Goal: Task Accomplishment & Management: Complete application form

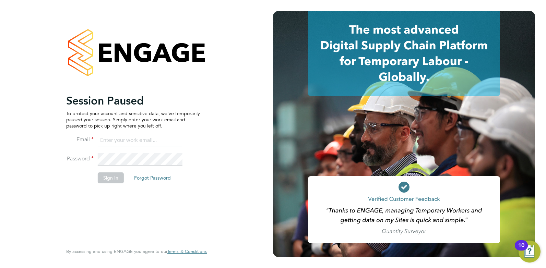
click at [115, 141] on input at bounding box center [140, 140] width 85 height 12
type input "claire@omniapeople.com"
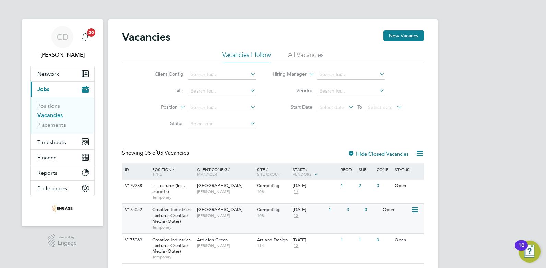
scroll to position [74, 0]
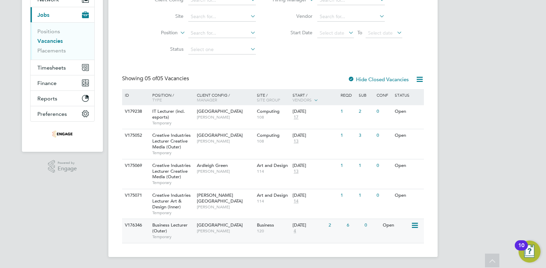
click at [168, 227] on span "Business Lecturer (Outer)" at bounding box center [169, 228] width 35 height 12
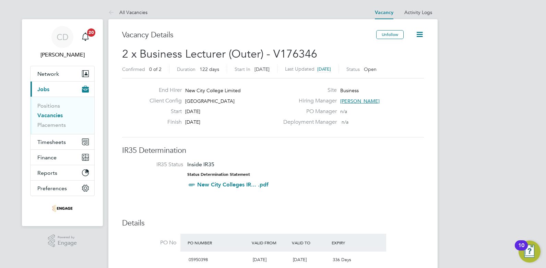
click at [46, 115] on link "Vacancies" at bounding box center [49, 115] width 25 height 7
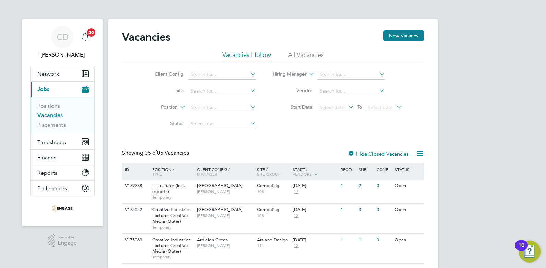
click at [294, 53] on li "All Vacancies" at bounding box center [306, 57] width 36 height 12
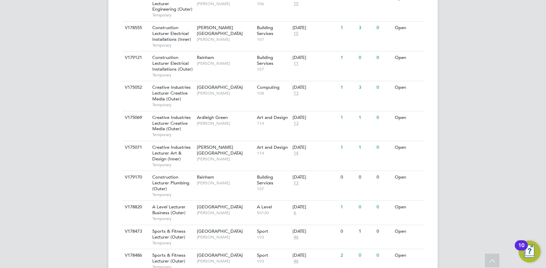
scroll to position [497, 0]
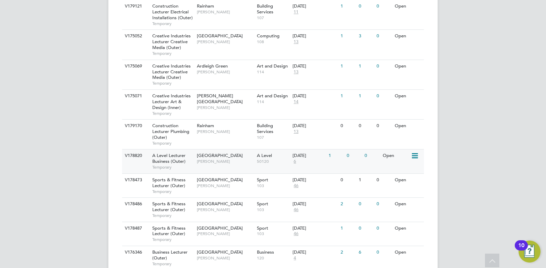
click at [219, 155] on span "[GEOGRAPHIC_DATA]" at bounding box center [220, 156] width 46 height 6
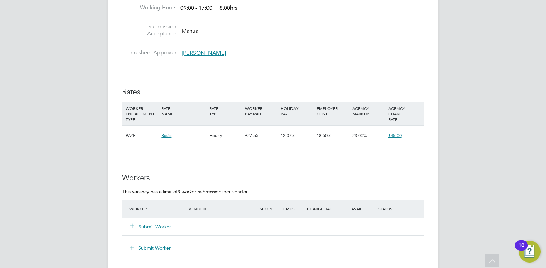
scroll to position [1141, 0]
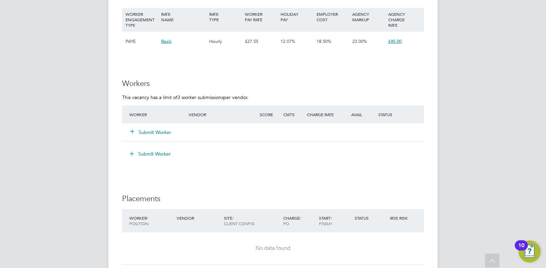
click at [146, 131] on button "Submit Worker" at bounding box center [150, 132] width 41 height 7
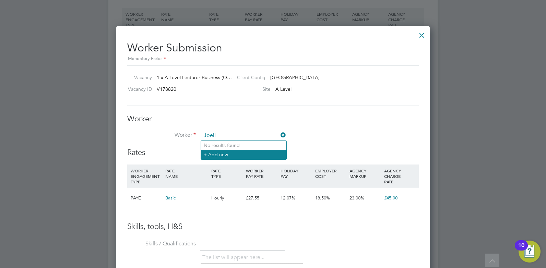
type input "Joell"
click at [221, 155] on li "+ Add new" at bounding box center [243, 154] width 85 height 9
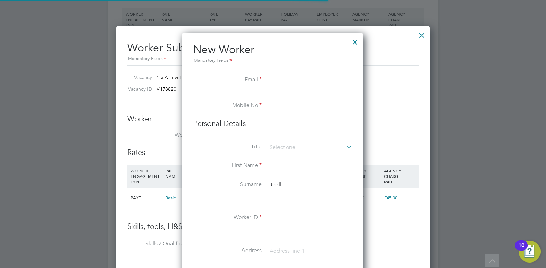
scroll to position [584, 182]
paste input "joellemonrose@hotmail.co"
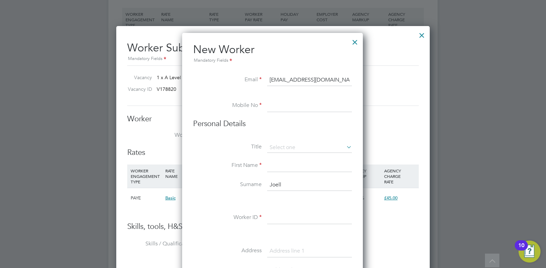
type input "joellemonrose@hotmail.co.uk"
click at [290, 113] on li "Mobile No" at bounding box center [272, 109] width 159 height 19
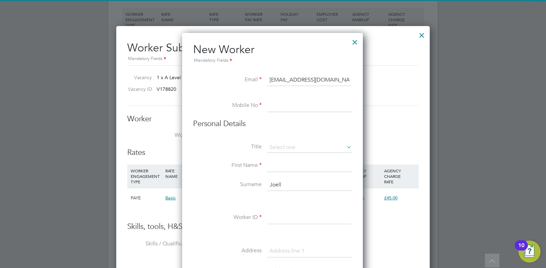
click at [278, 106] on input at bounding box center [309, 106] width 85 height 12
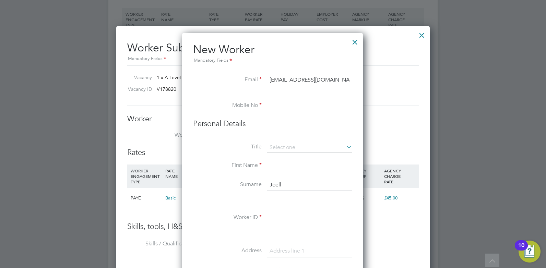
paste input "07944 215 356"
type input "07944 215 356"
click at [345, 149] on icon at bounding box center [345, 147] width 0 height 10
click at [284, 146] on input at bounding box center [309, 148] width 85 height 10
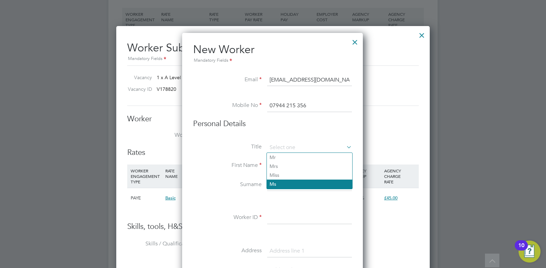
click at [277, 183] on li "Ms" at bounding box center [309, 184] width 85 height 9
type input "Ms"
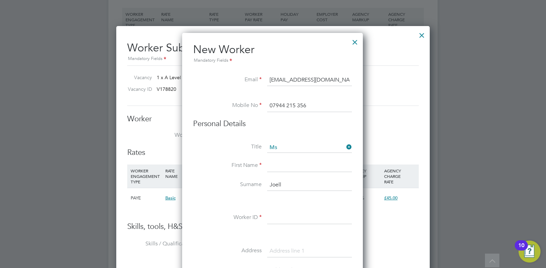
click at [275, 167] on input at bounding box center [309, 166] width 85 height 12
click at [275, 182] on input "Joell" at bounding box center [309, 185] width 85 height 12
drag, startPoint x: 282, startPoint y: 183, endPoint x: 264, endPoint y: 184, distance: 17.5
click at [264, 184] on li "Surname Joell" at bounding box center [272, 188] width 159 height 19
click at [272, 164] on input at bounding box center [309, 166] width 85 height 12
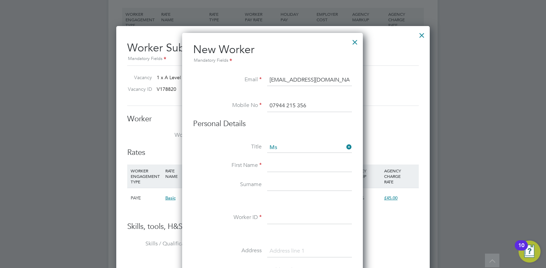
paste input "Joell"
type input "Joelle"
click at [282, 185] on input at bounding box center [309, 185] width 85 height 12
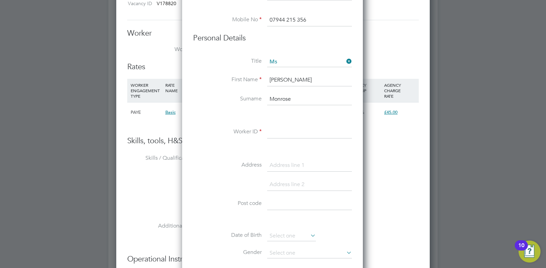
type input "Monrose"
click at [284, 133] on input at bounding box center [309, 132] width 85 height 12
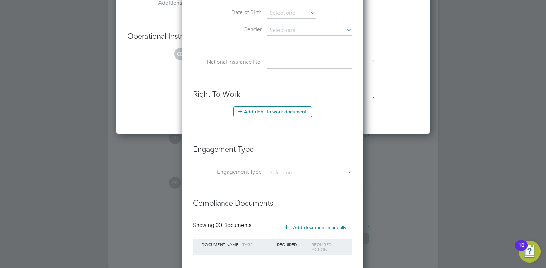
scroll to position [1489, 0]
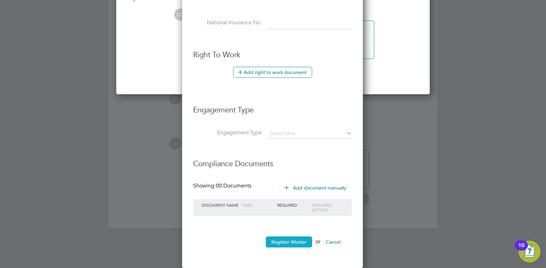
type input "HQ00511417"
click at [282, 243] on button "Register Worker" at bounding box center [289, 242] width 46 height 11
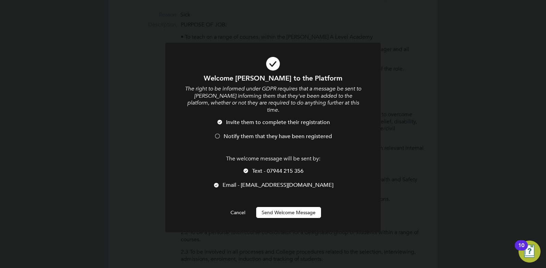
scroll to position [584, 182]
click at [250, 168] on li "Text - 07944 215 356" at bounding box center [273, 175] width 178 height 14
click at [293, 208] on button "Send Welcome Message" at bounding box center [288, 212] width 65 height 11
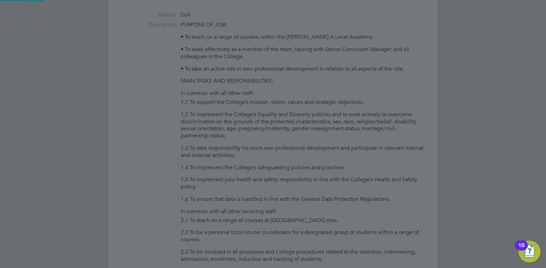
type input "Joelle Monrose (HQ00511417)"
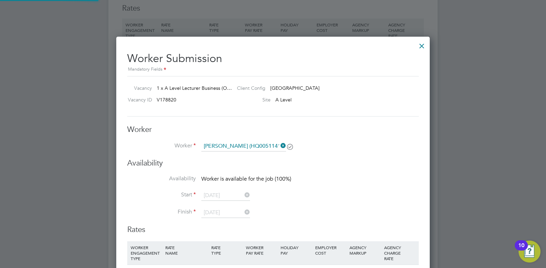
scroll to position [1141, 0]
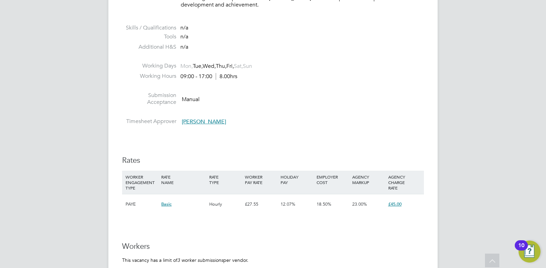
scroll to position [1175, 0]
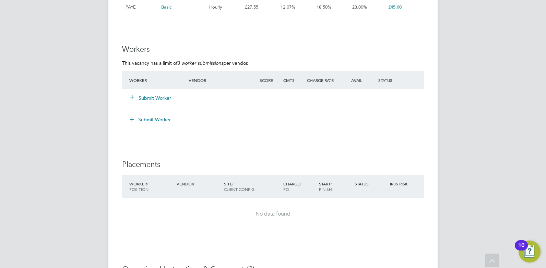
click at [143, 96] on button "Submit Worker" at bounding box center [150, 98] width 41 height 7
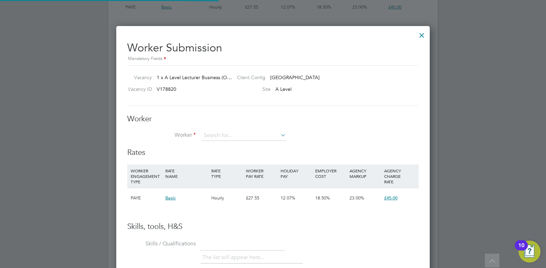
scroll to position [20, 47]
click at [247, 145] on li "Joelle Monrose (HQ00511417)" at bounding box center [250, 145] width 98 height 9
type input "Joelle Monrose (HQ00511417)"
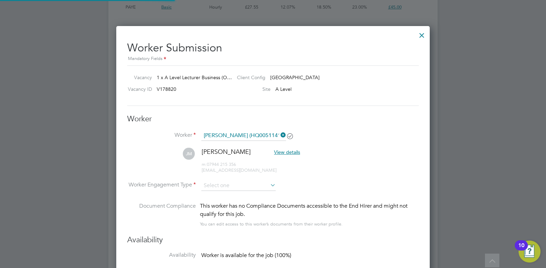
scroll to position [3, 3]
click at [213, 186] on input at bounding box center [238, 186] width 74 height 10
click at [217, 193] on li "Contract" at bounding box center [238, 195] width 75 height 9
type input "Contract"
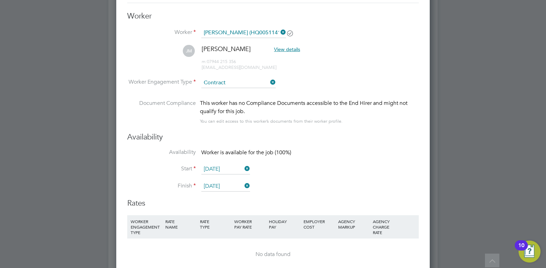
scroll to position [1321, 0]
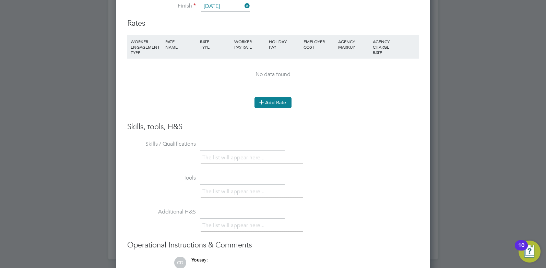
click at [272, 105] on button "Add Rate" at bounding box center [273, 102] width 37 height 11
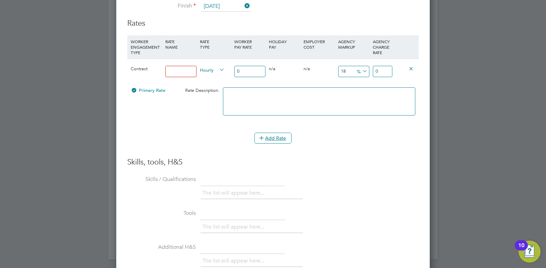
click at [170, 71] on input at bounding box center [180, 71] width 31 height 11
type input "Rate"
drag, startPoint x: 244, startPoint y: 71, endPoint x: 235, endPoint y: 72, distance: 9.0
click at [235, 72] on input "0" at bounding box center [249, 71] width 31 height 11
type input "3"
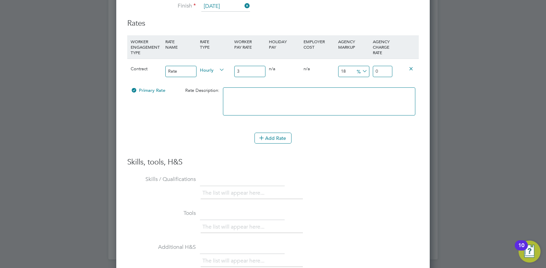
type input "3.54"
type input "38"
type input "44.84"
type input "38"
drag, startPoint x: 386, startPoint y: 70, endPoint x: 373, endPoint y: 71, distance: 13.1
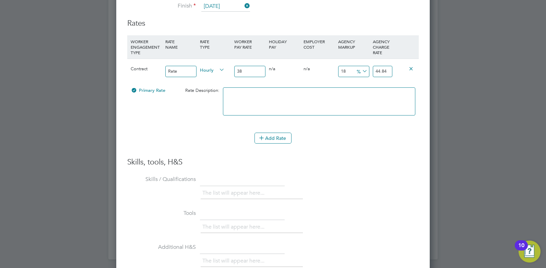
click at [373, 71] on input "44.84" at bounding box center [383, 71] width 20 height 11
type input "-86.84210526315789"
type input "5"
type input "31.57894736842105"
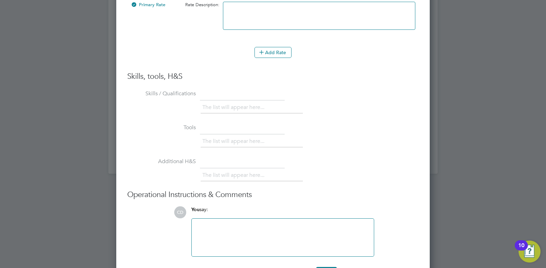
scroll to position [1567, 0]
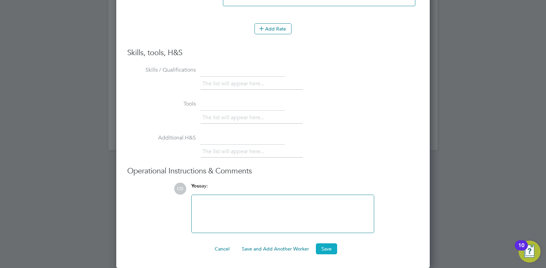
type input "50"
click at [320, 248] on button "Save" at bounding box center [326, 249] width 21 height 11
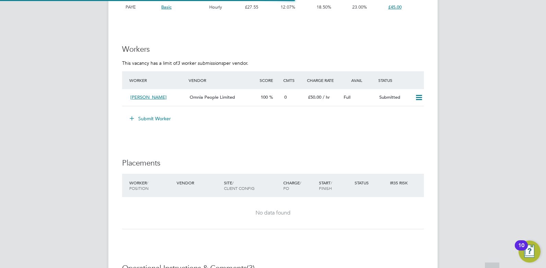
scroll to position [12, 72]
click at [169, 96] on div "[PERSON_NAME]" at bounding box center [157, 97] width 59 height 11
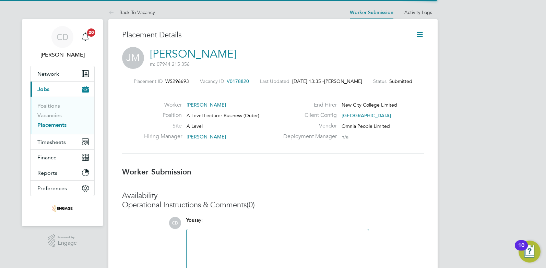
scroll to position [3, 3]
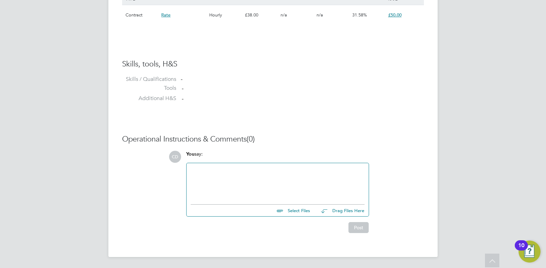
click at [305, 212] on input "file" at bounding box center [313, 210] width 103 height 10
click at [297, 211] on input "file" at bounding box center [313, 210] width 103 height 10
type input "C:\fakepath\Monrose Joelle HQ00511417.docx"
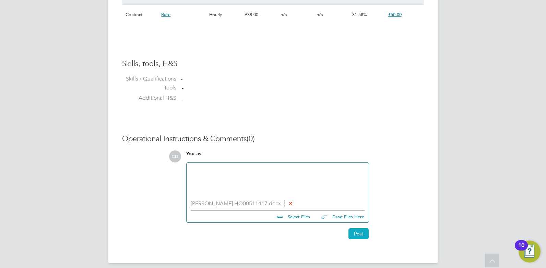
click at [354, 233] on button "Post" at bounding box center [359, 233] width 20 height 11
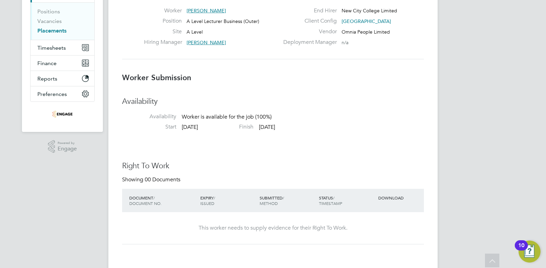
scroll to position [0, 0]
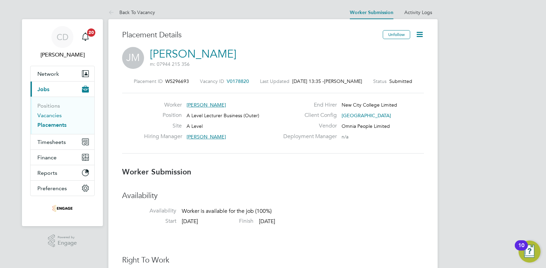
click at [51, 116] on link "Vacancies" at bounding box center [49, 115] width 24 height 7
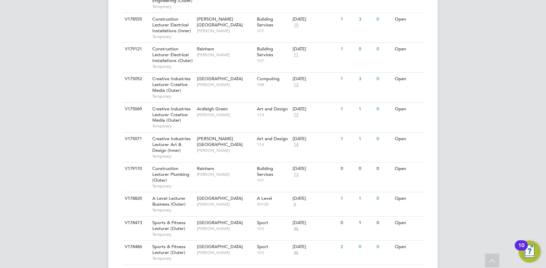
scroll to position [524, 0]
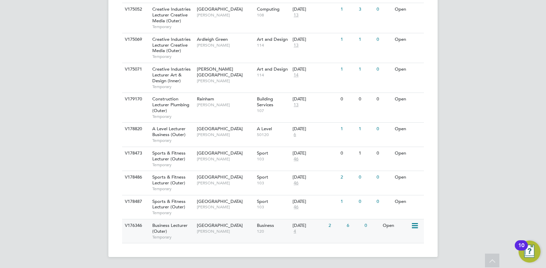
click at [176, 225] on span "Business Lecturer (Outer)" at bounding box center [169, 229] width 35 height 12
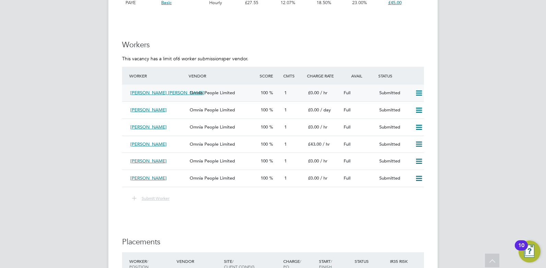
click at [417, 91] on icon at bounding box center [419, 93] width 9 height 5
click at [411, 107] on li "Remove" at bounding box center [409, 108] width 26 height 10
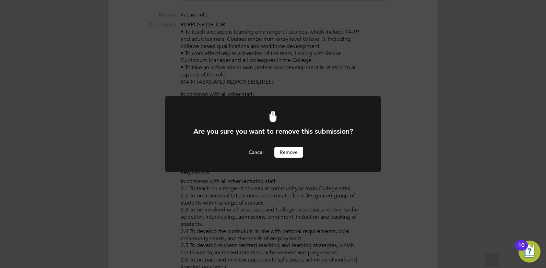
click at [286, 153] on button "Remove" at bounding box center [288, 152] width 29 height 11
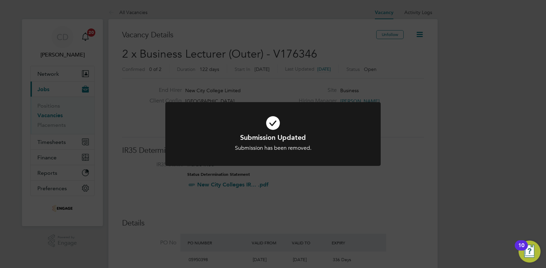
scroll to position [146, 0]
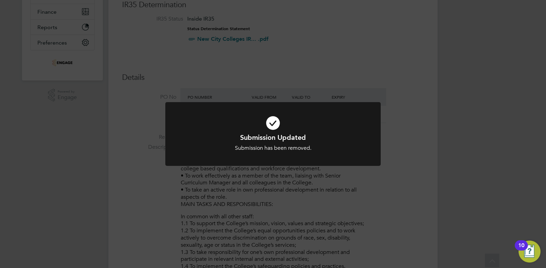
click at [361, 177] on div "Submission Updated Submission has been removed. Cancel Okay" at bounding box center [273, 134] width 546 height 268
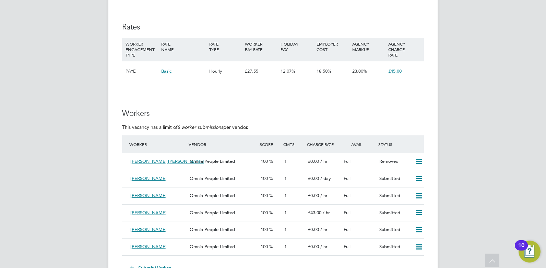
scroll to position [1072, 0]
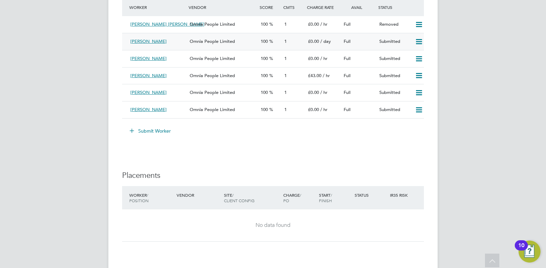
click at [420, 39] on icon at bounding box center [419, 41] width 9 height 5
click at [409, 56] on li "Remove" at bounding box center [409, 56] width 26 height 10
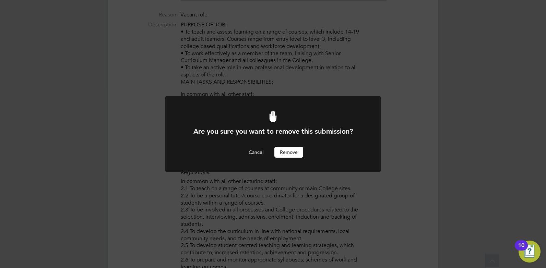
scroll to position [0, 0]
click at [291, 150] on button "Remove" at bounding box center [288, 152] width 29 height 11
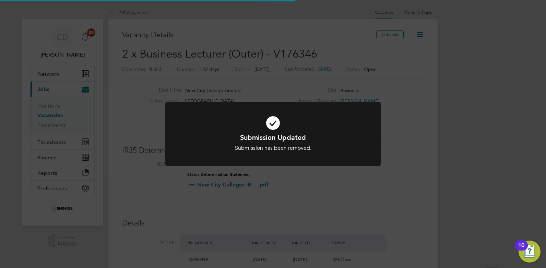
scroll to position [20, 48]
click at [295, 190] on div "Submission Updated Submission has been removed. Cancel Okay" at bounding box center [273, 134] width 546 height 268
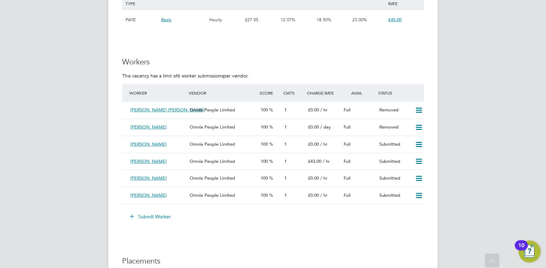
scroll to position [995, 0]
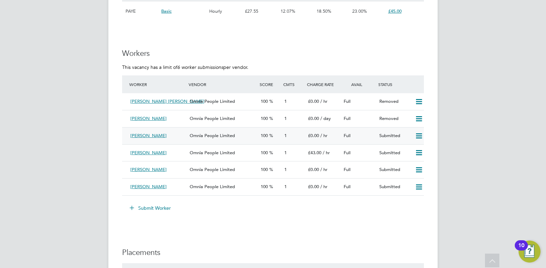
click at [420, 133] on icon at bounding box center [419, 135] width 9 height 5
click at [408, 150] on li "Remove" at bounding box center [409, 151] width 26 height 10
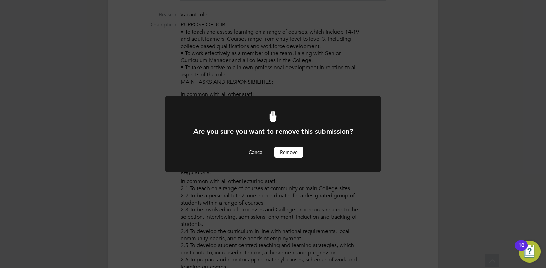
click at [290, 153] on button "Remove" at bounding box center [288, 152] width 29 height 11
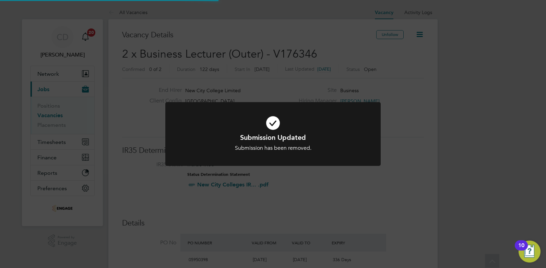
scroll to position [20, 48]
click at [309, 199] on div "Submission Updated Submission has been removed. Cancel Okay" at bounding box center [273, 134] width 546 height 268
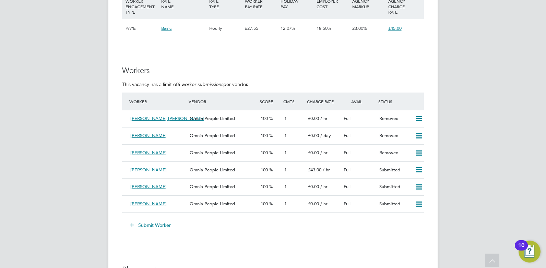
scroll to position [995, 0]
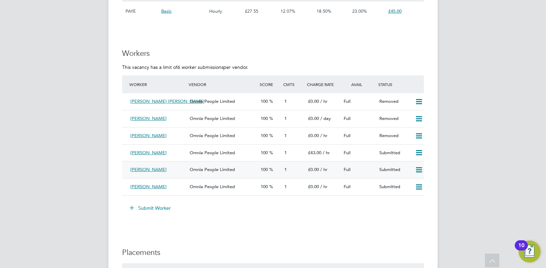
click at [419, 167] on icon at bounding box center [419, 169] width 9 height 5
click at [402, 183] on li "Remove" at bounding box center [409, 185] width 26 height 10
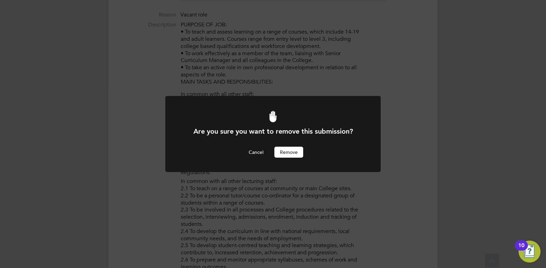
scroll to position [0, 0]
click at [285, 149] on button "Remove" at bounding box center [288, 152] width 29 height 11
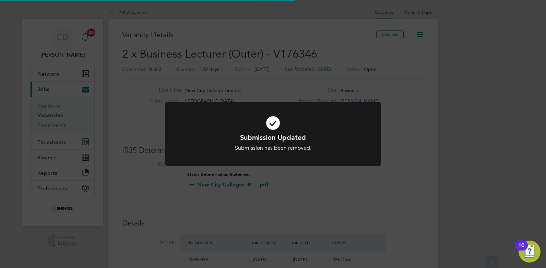
scroll to position [20, 48]
click at [258, 198] on div "Submission Updated Submission has been removed. Cancel Okay" at bounding box center [273, 134] width 546 height 268
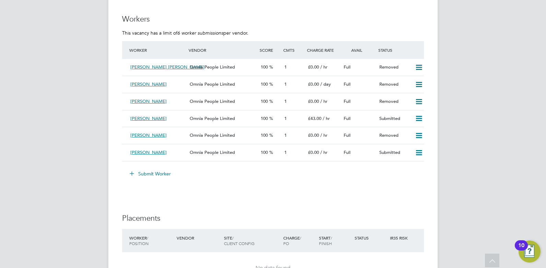
scroll to position [1055, 0]
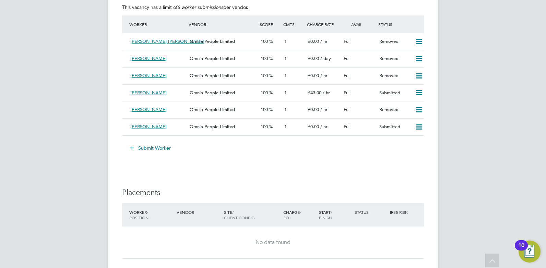
click at [165, 147] on button "Submit Worker" at bounding box center [150, 148] width 51 height 11
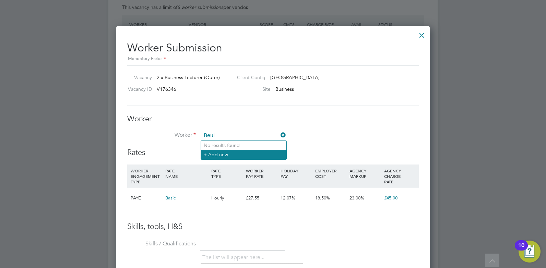
type input "Beul"
click at [227, 156] on li "+ Add new" at bounding box center [243, 154] width 85 height 9
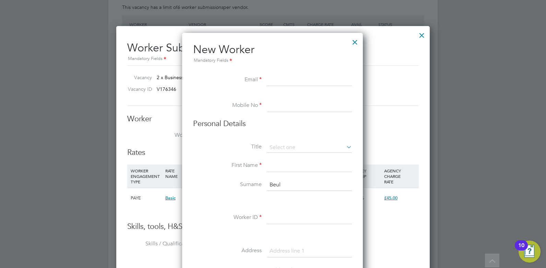
paste input "[EMAIL_ADDRESS][DOMAIN_NAME]"
type input "[EMAIL_ADDRESS][DOMAIN_NAME]"
click at [287, 106] on input at bounding box center [309, 106] width 85 height 12
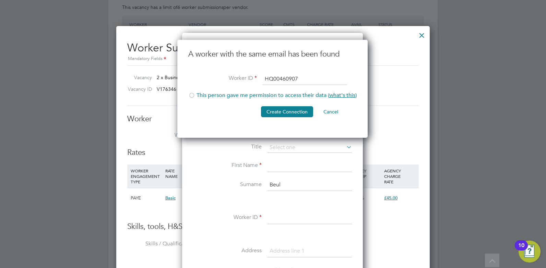
type input "HQ00460907"
click at [194, 94] on li "This person gave me permission to access their data ( what's this )" at bounding box center [272, 99] width 168 height 14
click at [281, 112] on button "Create Connection" at bounding box center [287, 111] width 52 height 11
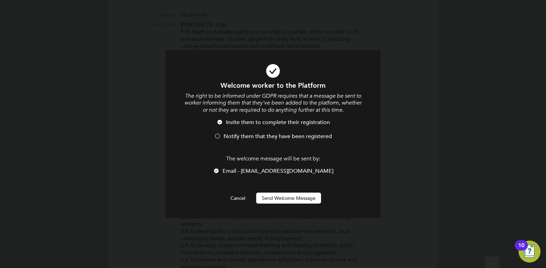
scroll to position [0, 0]
click at [273, 198] on button "Send Welcome Message" at bounding box center [288, 198] width 65 height 11
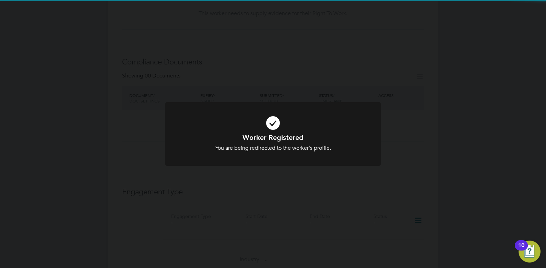
scroll to position [1055, 0]
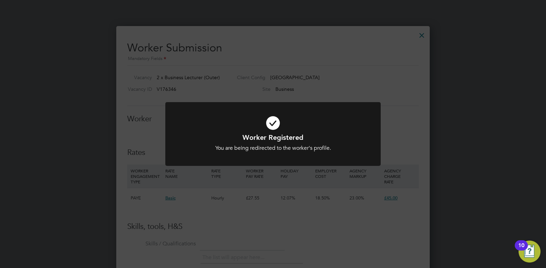
click at [273, 198] on div "Worker Registered You are being redirected to the worker's profile. Cancel Okay" at bounding box center [273, 134] width 546 height 268
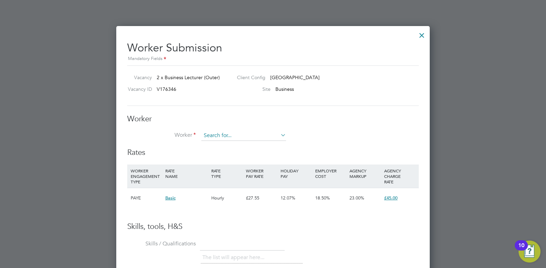
click at [212, 134] on input at bounding box center [243, 136] width 85 height 10
click at [214, 144] on b "[PERSON_NAME]" at bounding box center [224, 146] width 40 height 6
type input "Beulah (HQ00460907)"
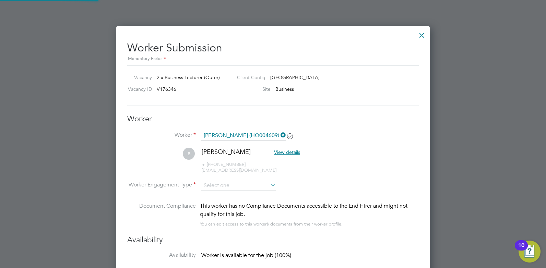
scroll to position [570, 314]
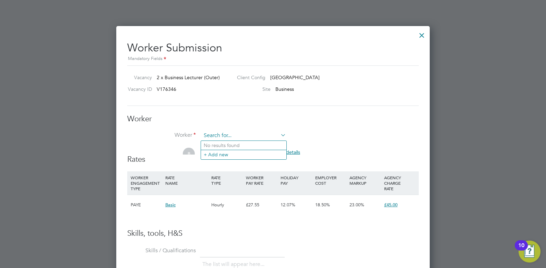
click at [221, 135] on input at bounding box center [243, 136] width 85 height 10
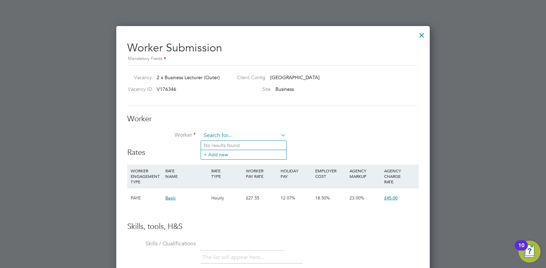
scroll to position [416, 314]
click at [216, 144] on b "[PERSON_NAME]" at bounding box center [224, 146] width 40 height 6
type input "Beulah (HQ00460907)"
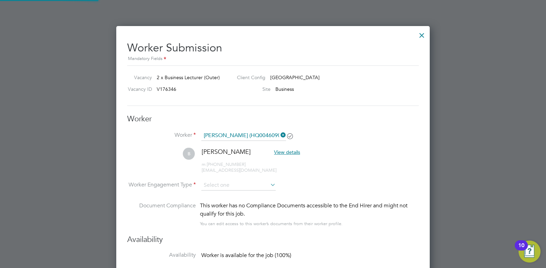
scroll to position [570, 314]
click at [290, 135] on icon at bounding box center [289, 135] width 5 height 5
click at [274, 150] on span "View details" at bounding box center [287, 152] width 26 height 6
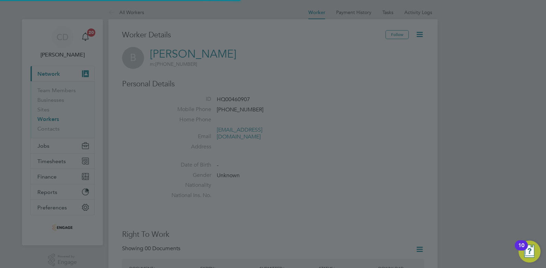
scroll to position [6, 26]
click at [231, 163] on div at bounding box center [273, 134] width 546 height 268
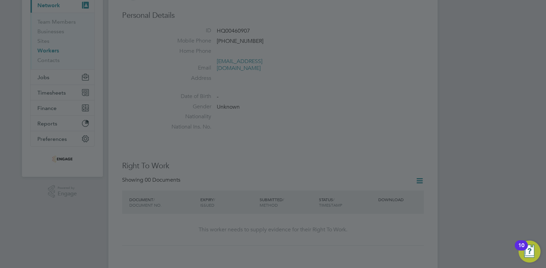
scroll to position [0, 0]
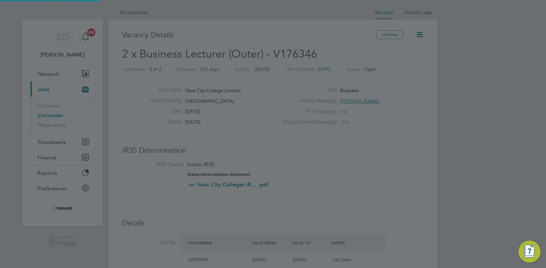
scroll to position [20, 48]
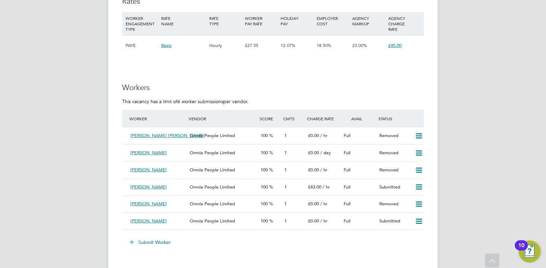
click at [148, 241] on button "Submit Worker" at bounding box center [150, 242] width 51 height 11
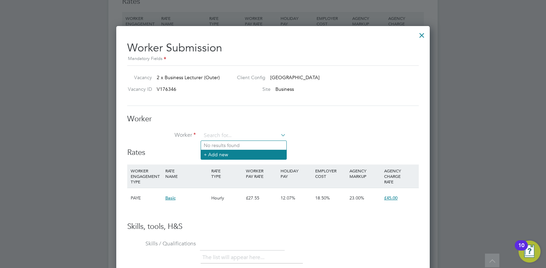
click at [222, 155] on li "+ Add new" at bounding box center [243, 154] width 85 height 9
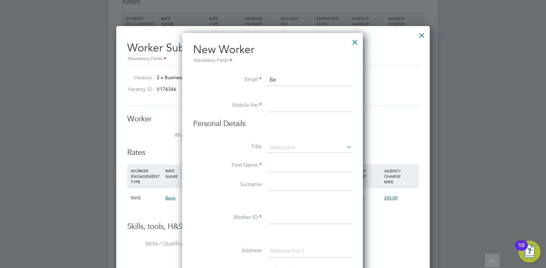
type input "B"
paste input "[EMAIL_ADDRESS][DOMAIN_NAME]"
type input "[EMAIL_ADDRESS][DOMAIN_NAME]"
click at [276, 147] on div "All Vacancies Vacancy Activity Logs Vacancy Activity Logs All Vacancies Vacancy…" at bounding box center [272, 219] width 329 height 2349
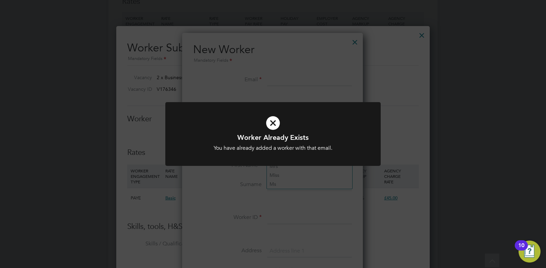
click at [277, 153] on div at bounding box center [272, 134] width 215 height 64
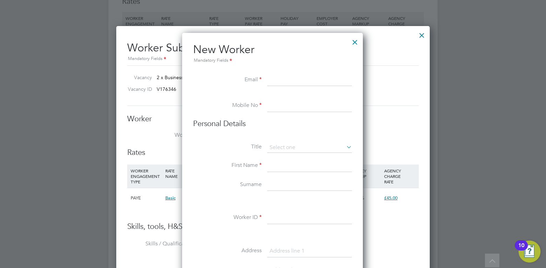
click at [358, 42] on div at bounding box center [355, 40] width 12 height 12
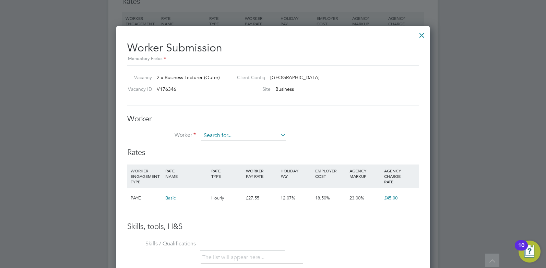
click at [238, 137] on input at bounding box center [243, 136] width 85 height 10
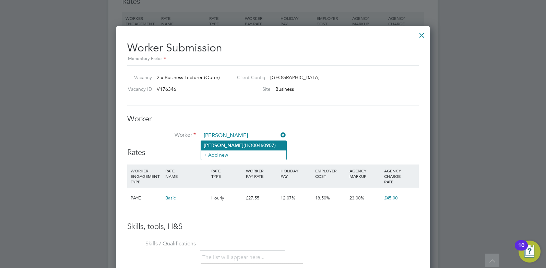
click at [240, 145] on li "[PERSON_NAME] (HQ00460907)" at bounding box center [243, 145] width 85 height 9
type input "[PERSON_NAME] (HQ00460907)"
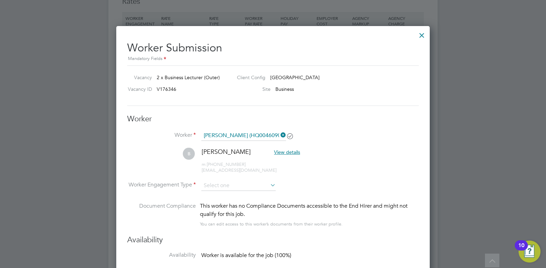
click at [274, 151] on span "View details" at bounding box center [287, 152] width 26 height 6
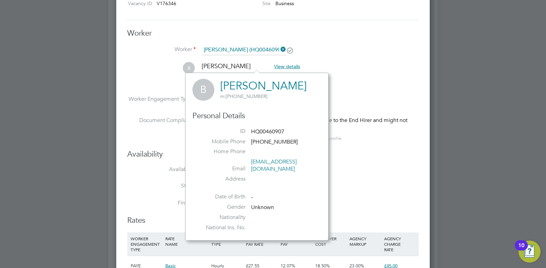
click at [342, 91] on li "B [PERSON_NAME] View details m: [PHONE_NUMBER] [EMAIL_ADDRESS][DOMAIN_NAME]" at bounding box center [273, 78] width 292 height 33
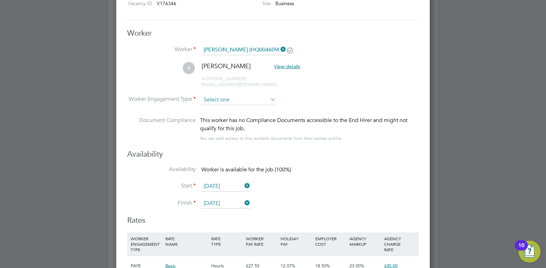
click at [225, 99] on input at bounding box center [238, 100] width 74 height 10
click at [216, 110] on li "Contract" at bounding box center [238, 109] width 75 height 9
type input "Contract"
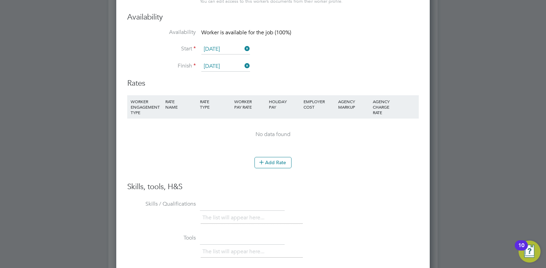
scroll to position [1218, 0]
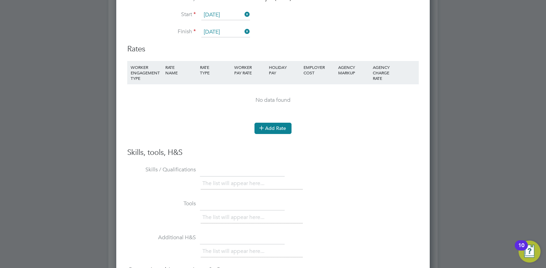
click at [264, 129] on icon at bounding box center [261, 127] width 5 height 5
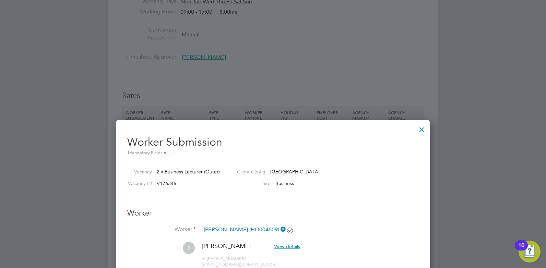
scroll to position [952, 0]
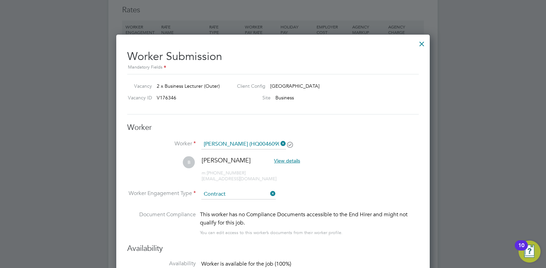
click at [189, 163] on span "B" at bounding box center [189, 162] width 12 height 12
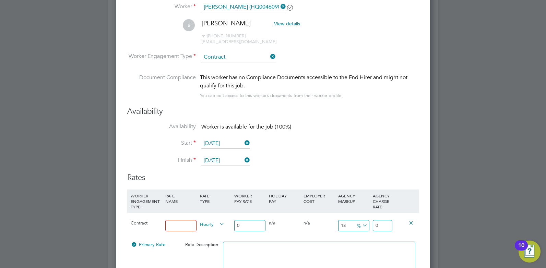
scroll to position [1166, 0]
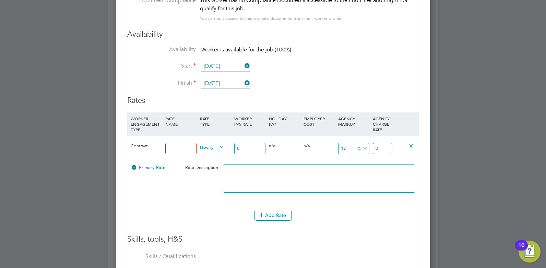
click at [178, 150] on input at bounding box center [180, 148] width 31 height 11
type input "Rate"
click at [241, 146] on input "0" at bounding box center [249, 148] width 31 height 11
type input "3"
type input "3.54"
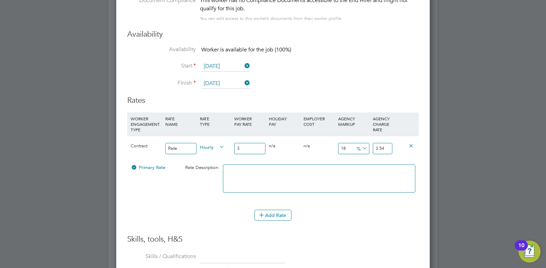
type input "38"
type input "44.84"
type input "38"
click at [387, 148] on input "44.84" at bounding box center [383, 148] width 20 height 11
type input "17.894736842105264"
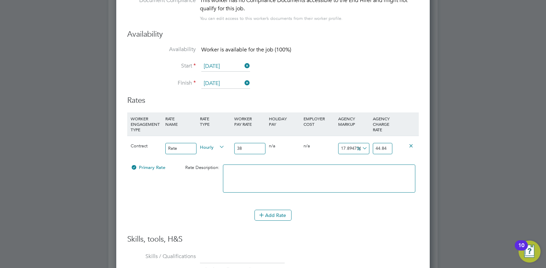
type input "44.8"
type input "15.789473684210526"
type input "44"
type input "-89.47368421052632"
type input "4"
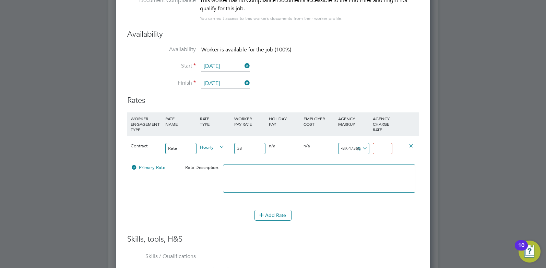
type input "-86.84210526315789"
type input "5"
type input "31.57894736842105"
type input "50"
type input "33.1578947368421"
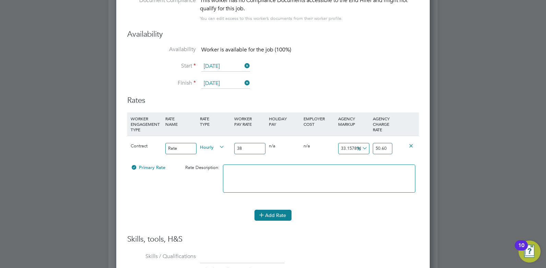
type input "50.60"
click at [273, 215] on button "Add Rate" at bounding box center [273, 215] width 37 height 11
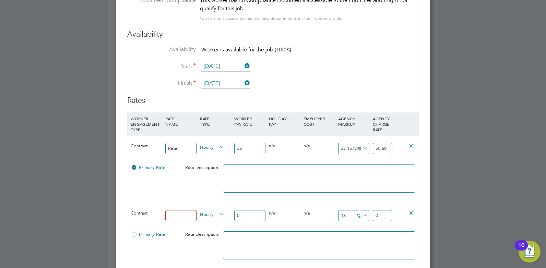
click at [413, 212] on icon at bounding box center [411, 212] width 5 height 5
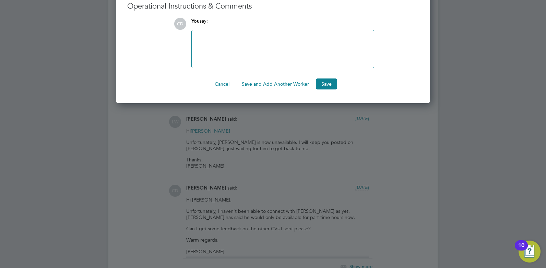
scroll to position [1526, 0]
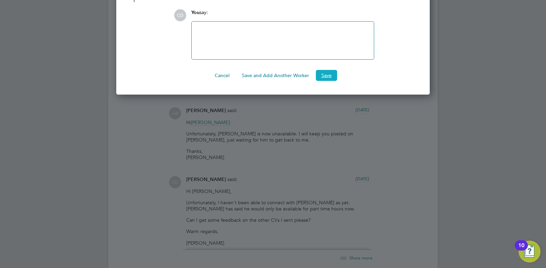
click at [322, 74] on button "Save" at bounding box center [326, 75] width 21 height 11
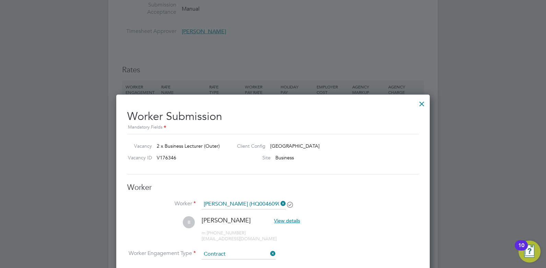
scroll to position [883, 0]
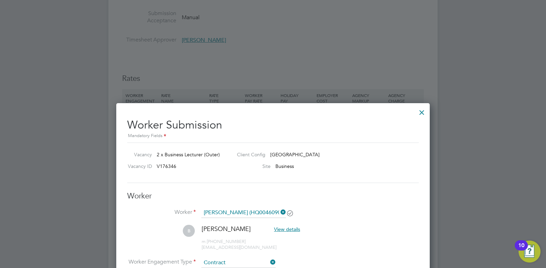
click at [422, 112] on div at bounding box center [422, 111] width 12 height 12
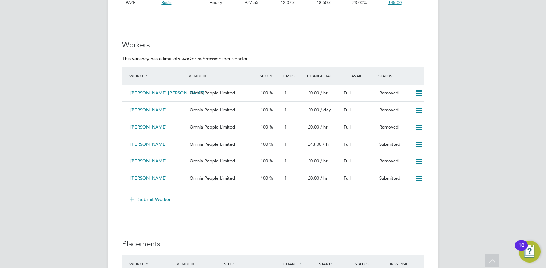
scroll to position [1020, 0]
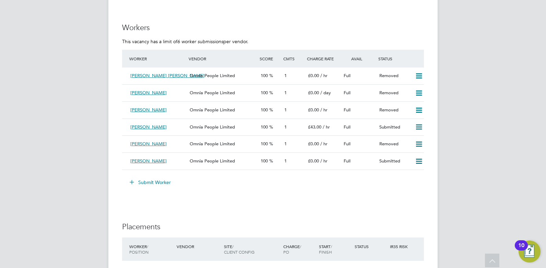
click at [150, 181] on button "Submit Worker" at bounding box center [150, 182] width 51 height 11
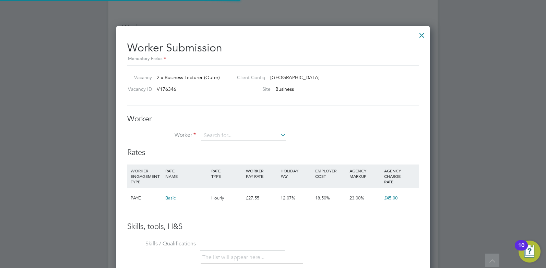
scroll to position [20, 47]
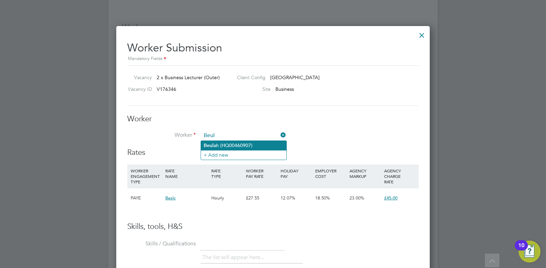
click at [221, 147] on li "Beul ah (HQ00460907)" at bounding box center [243, 145] width 85 height 9
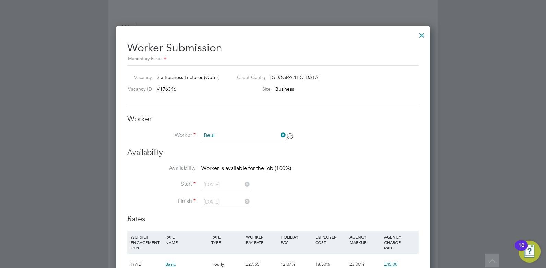
type input "Beulah (HQ00460907)"
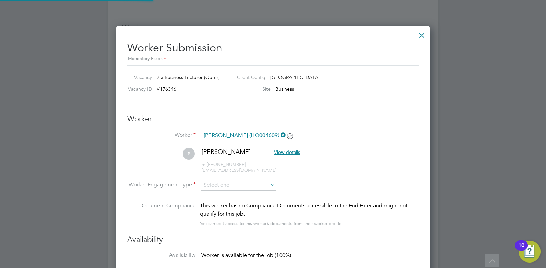
scroll to position [3, 3]
click at [274, 152] on span "View details" at bounding box center [287, 152] width 26 height 6
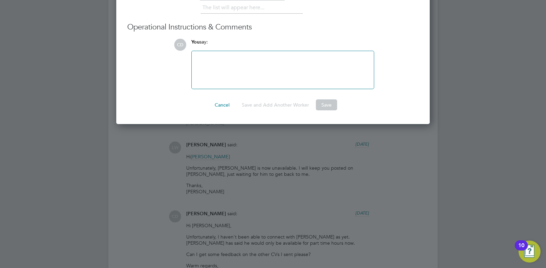
scroll to position [1312, 0]
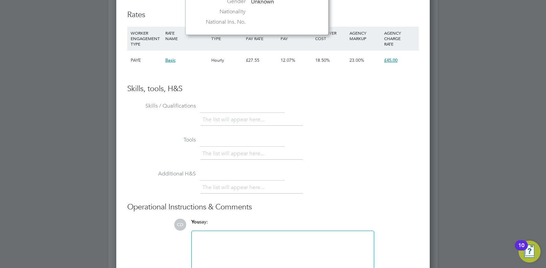
click at [419, 127] on div "Worker Submission Mandatory Fields Vacancy 2 x Business Lecturer (Outer) Client…" at bounding box center [273, 20] width 314 height 570
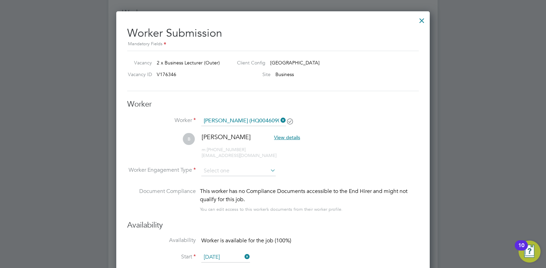
scroll to position [881, 0]
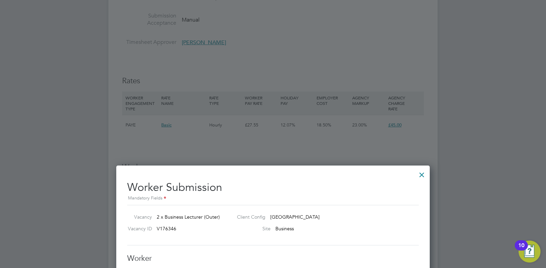
click at [421, 172] on div at bounding box center [422, 173] width 12 height 12
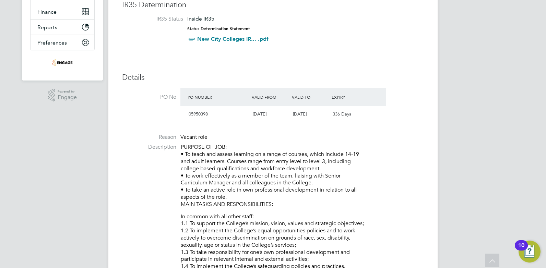
scroll to position [0, 0]
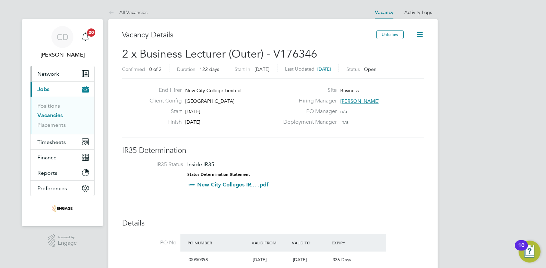
click at [48, 76] on span "Network" at bounding box center [48, 74] width 22 height 7
click at [46, 105] on link "Positions" at bounding box center [48, 106] width 23 height 7
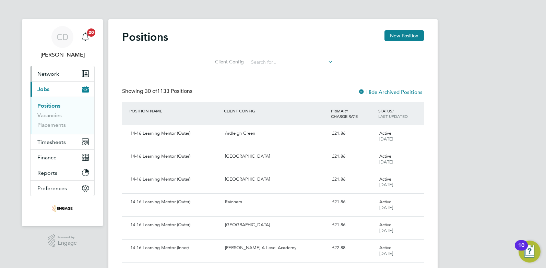
click at [51, 77] on span "Network" at bounding box center [48, 74] width 22 height 7
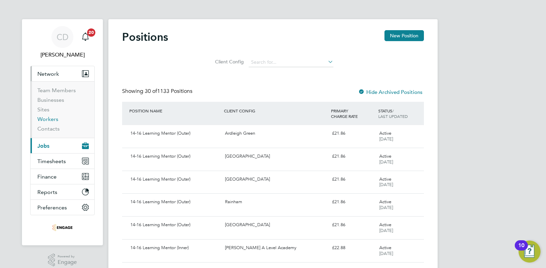
click at [52, 122] on link "Workers" at bounding box center [47, 119] width 21 height 7
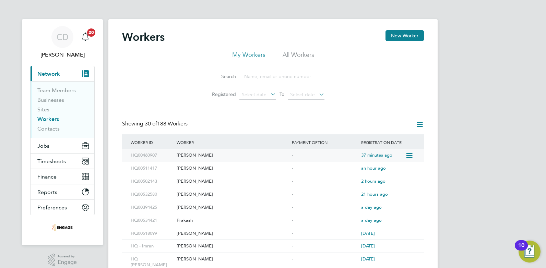
click at [411, 153] on icon at bounding box center [408, 156] width 7 height 8
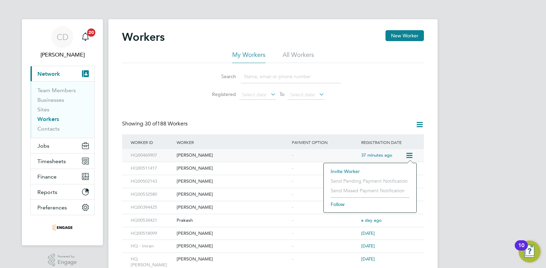
click at [185, 156] on div "Beulah" at bounding box center [232, 155] width 115 height 13
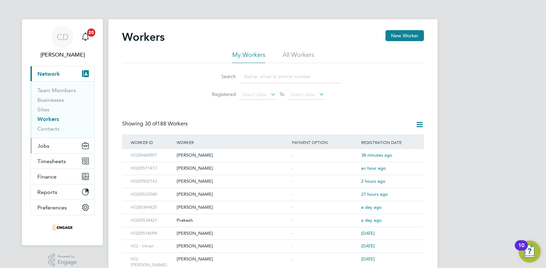
click at [50, 147] on button "Jobs" at bounding box center [63, 145] width 64 height 15
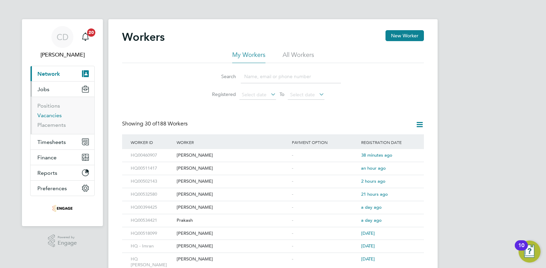
click at [47, 115] on link "Vacancies" at bounding box center [49, 115] width 24 height 7
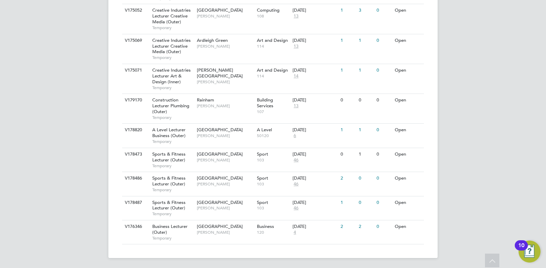
scroll to position [524, 0]
click at [210, 228] on span "[GEOGRAPHIC_DATA]" at bounding box center [220, 226] width 46 height 6
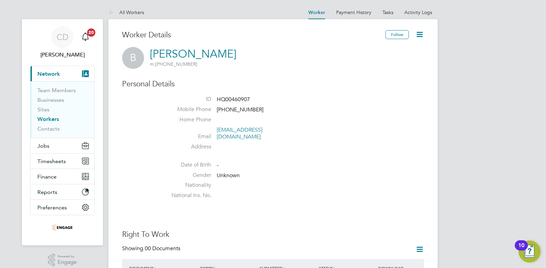
click at [422, 35] on icon at bounding box center [419, 34] width 9 height 9
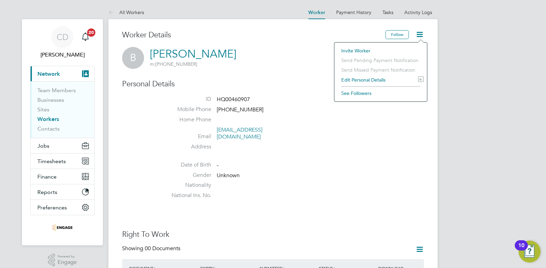
click at [365, 80] on li "Edit Personal Details e" at bounding box center [381, 80] width 86 height 10
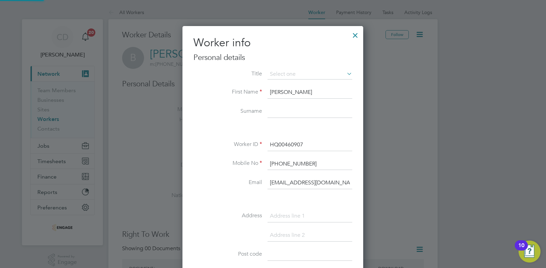
scroll to position [389, 181]
click at [330, 145] on input "HQ00460907" at bounding box center [310, 145] width 85 height 12
click at [279, 113] on input at bounding box center [310, 112] width 85 height 12
type input "Obianwu"
click at [320, 137] on div "Title First Name [PERSON_NAME] Surname [PERSON_NAME] Worker ID HQ00460907 Mobil…" at bounding box center [272, 222] width 159 height 306
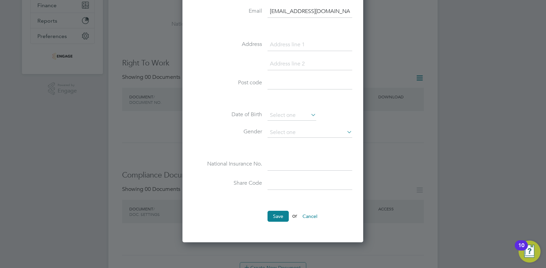
scroll to position [309, 0]
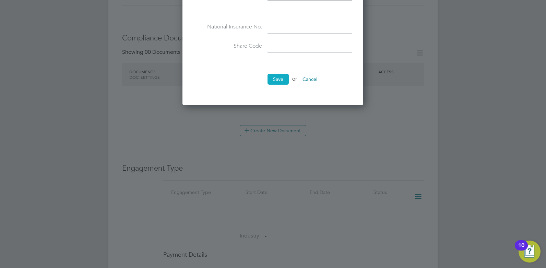
click at [275, 78] on button "Save" at bounding box center [278, 79] width 21 height 11
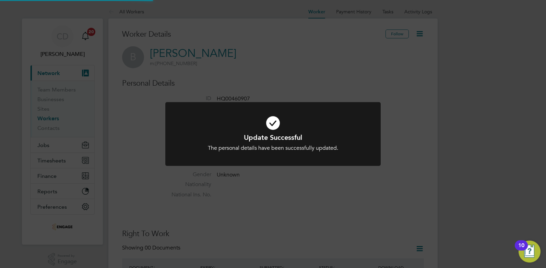
scroll to position [0, 0]
click at [388, 199] on div "Update Successful The personal details have been successfully updated. Cancel O…" at bounding box center [273, 134] width 546 height 268
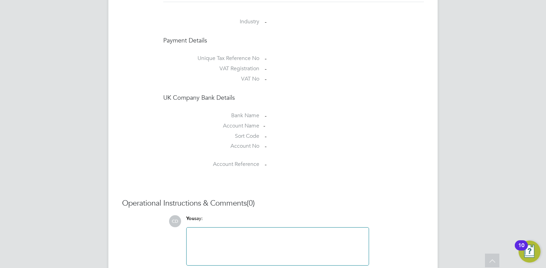
scroll to position [565, 0]
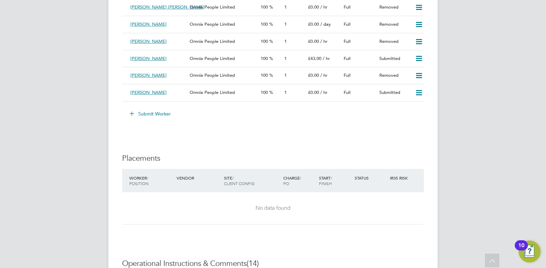
click at [139, 110] on button "Submit Worker" at bounding box center [150, 113] width 51 height 11
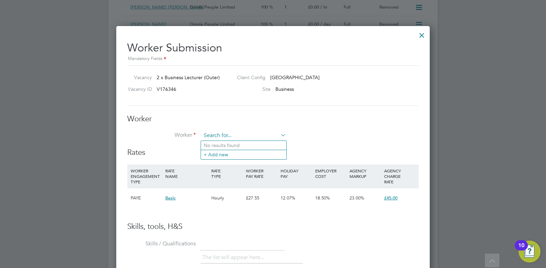
click at [218, 133] on input at bounding box center [243, 136] width 85 height 10
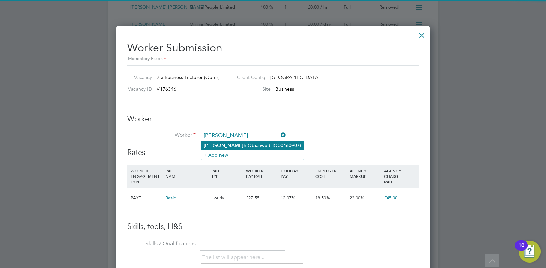
click at [217, 144] on li "Beula h Obianwu (HQ00460907)" at bounding box center [252, 145] width 103 height 9
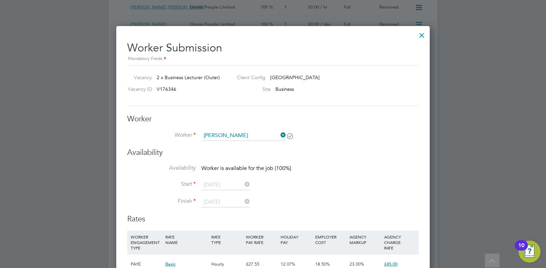
type input "[PERSON_NAME] (HQ00460907)"
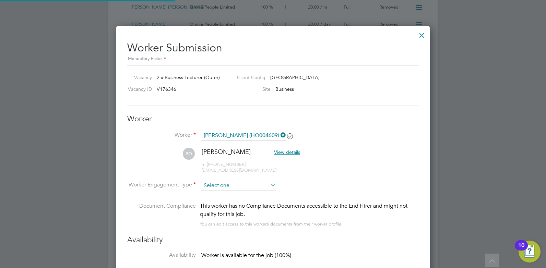
click at [220, 183] on input at bounding box center [238, 186] width 74 height 10
click at [220, 194] on li "Contract" at bounding box center [238, 195] width 75 height 9
type input "Contract"
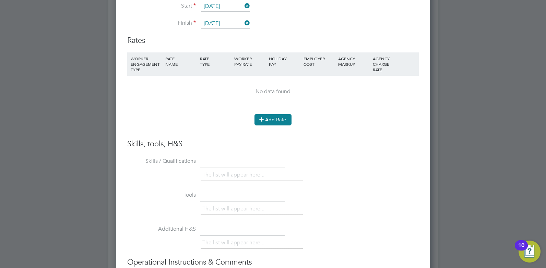
click at [267, 119] on button "Add Rate" at bounding box center [273, 119] width 37 height 11
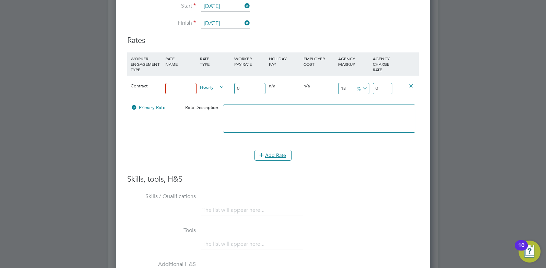
click at [173, 88] on input at bounding box center [180, 88] width 31 height 11
type input "Rate"
click at [242, 87] on input "0" at bounding box center [249, 88] width 31 height 11
type input "3"
type input "3.54"
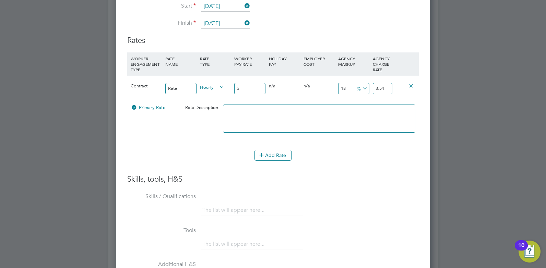
type input "38"
type input "44.84"
type input "38"
drag, startPoint x: 389, startPoint y: 88, endPoint x: 376, endPoint y: 87, distance: 13.1
click at [376, 87] on input "44.84" at bounding box center [383, 88] width 20 height 11
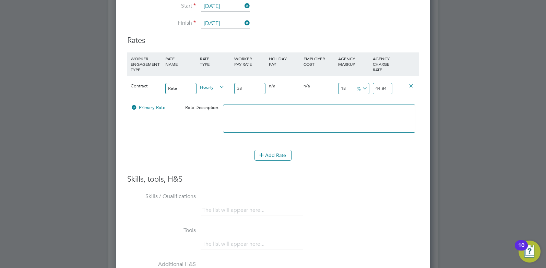
type input "-86.84210526315789"
type input "5"
type input "31.57894736842105"
type input "50"
type input "33.1578947368421"
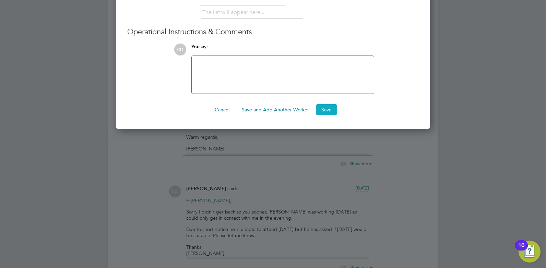
type input "50.60"
click at [328, 110] on button "Save" at bounding box center [326, 109] width 21 height 11
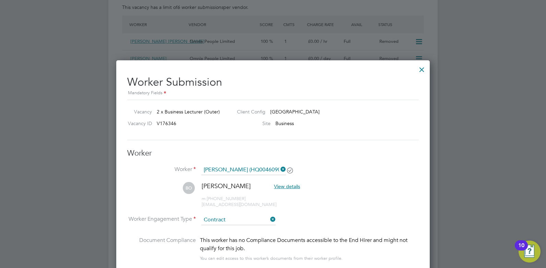
scroll to position [883, 0]
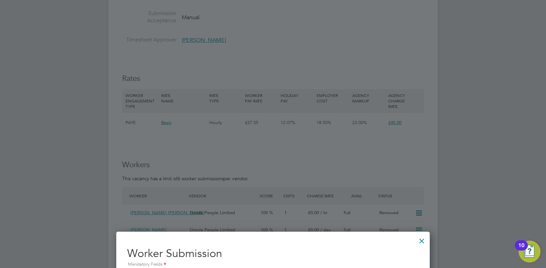
click at [423, 241] on div at bounding box center [422, 239] width 12 height 12
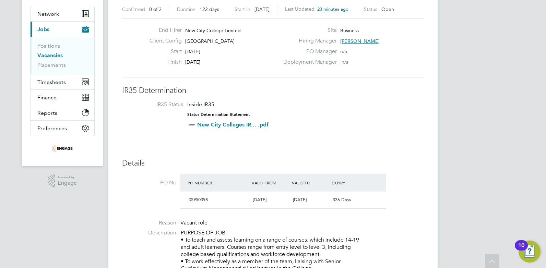
scroll to position [0, 0]
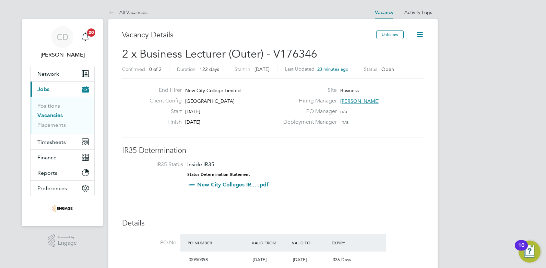
click at [43, 116] on link "Vacancies" at bounding box center [49, 115] width 25 height 7
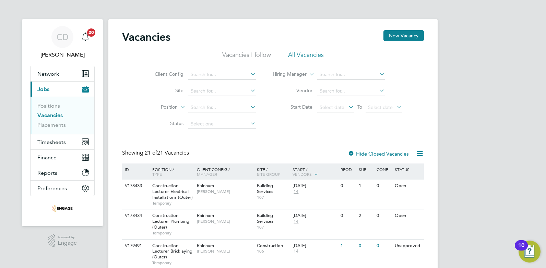
click at [316, 51] on li "All Vacancies" at bounding box center [306, 57] width 36 height 12
click at [43, 106] on link "Positions" at bounding box center [48, 106] width 23 height 7
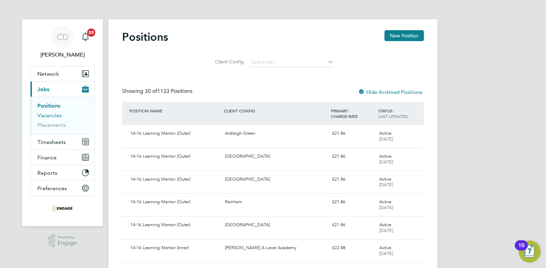
click at [54, 113] on link "Vacancies" at bounding box center [49, 115] width 24 height 7
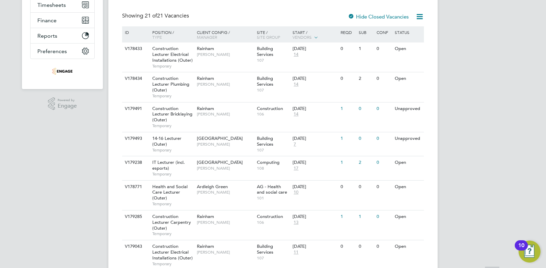
scroll to position [146, 0]
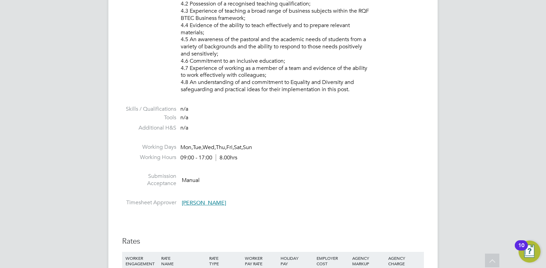
scroll to position [866, 0]
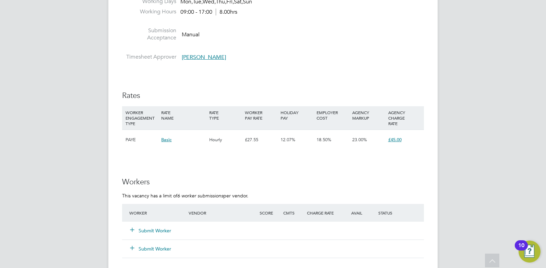
click at [152, 229] on button "Submit Worker" at bounding box center [150, 230] width 41 height 7
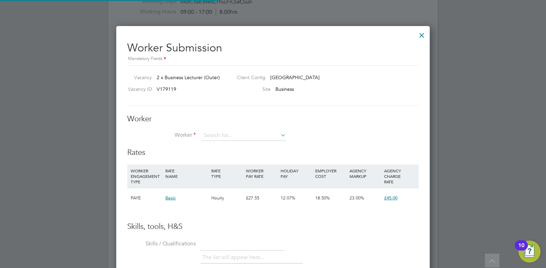
scroll to position [416, 314]
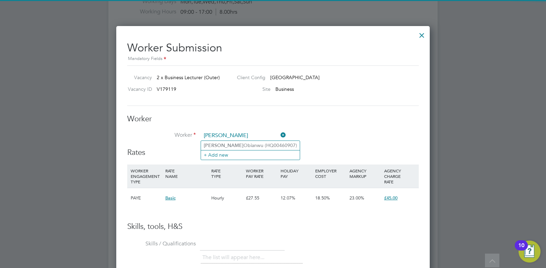
click at [216, 145] on b "Beulah" at bounding box center [224, 146] width 40 height 6
type input "[PERSON_NAME] (HQ00460907)"
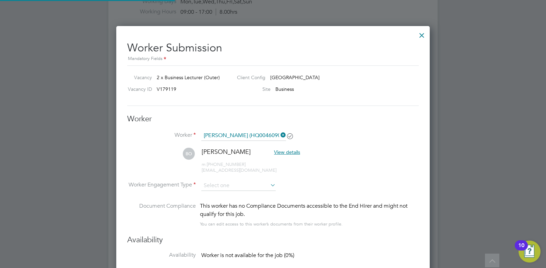
scroll to position [570, 314]
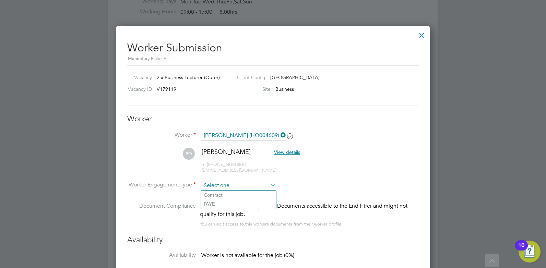
click at [217, 184] on input at bounding box center [238, 186] width 74 height 10
click at [214, 193] on li "Contract" at bounding box center [238, 195] width 75 height 9
type input "Contract"
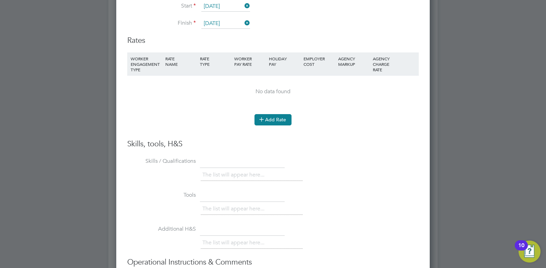
click at [264, 120] on icon at bounding box center [261, 119] width 5 height 5
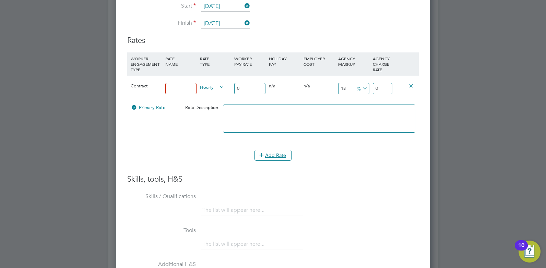
click at [173, 91] on input at bounding box center [180, 88] width 31 height 11
type input "rate"
click at [240, 88] on input "0" at bounding box center [249, 88] width 31 height 11
type input "3"
type input "3.54"
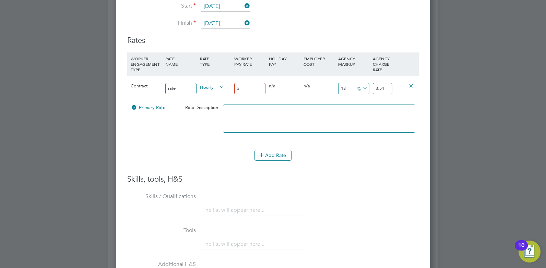
type input "38"
type input "44.84"
type input "38"
click at [384, 87] on input "44.84" at bounding box center [383, 88] width 20 height 11
drag, startPoint x: 387, startPoint y: 87, endPoint x: 376, endPoint y: 87, distance: 11.3
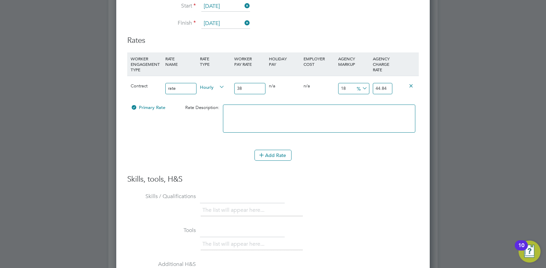
click at [376, 87] on input "44.84" at bounding box center [383, 88] width 20 height 11
type input "-86.84210526315789"
type input "5"
type input "31.57894736842105"
type input "50"
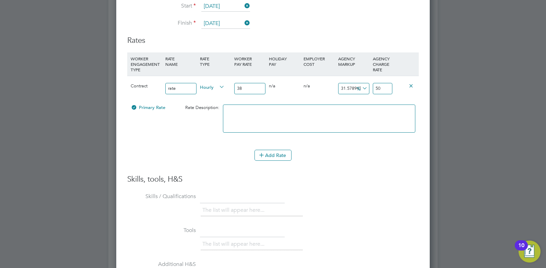
type input "33.1578947368421"
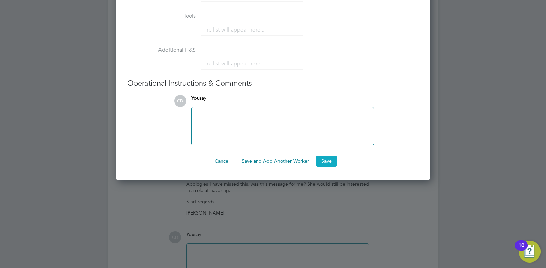
type input "50.60"
click at [330, 164] on button "Save" at bounding box center [326, 161] width 21 height 11
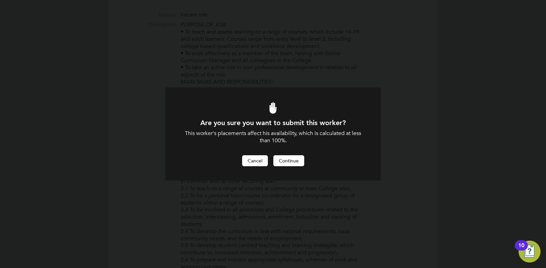
click at [259, 159] on button "Cancel" at bounding box center [255, 160] width 26 height 11
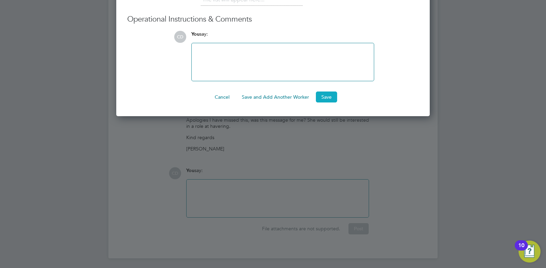
click at [326, 98] on button "Save" at bounding box center [326, 97] width 21 height 11
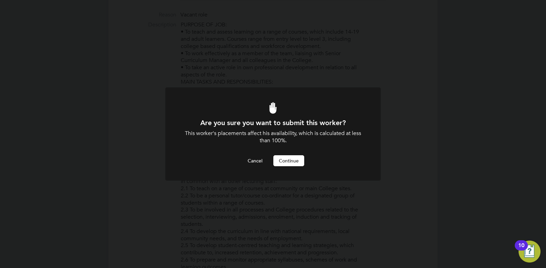
click at [291, 159] on button "Continue" at bounding box center [288, 160] width 31 height 11
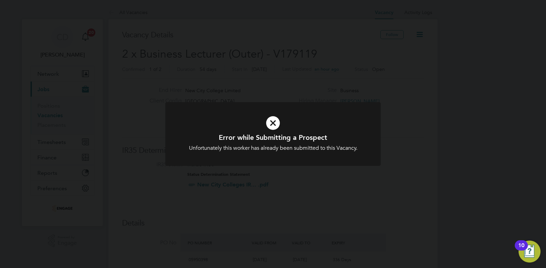
click at [275, 119] on icon at bounding box center [273, 123] width 178 height 27
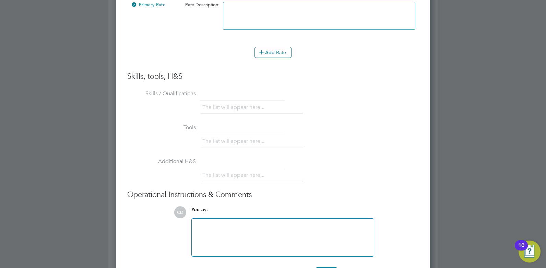
scroll to position [1381, 0]
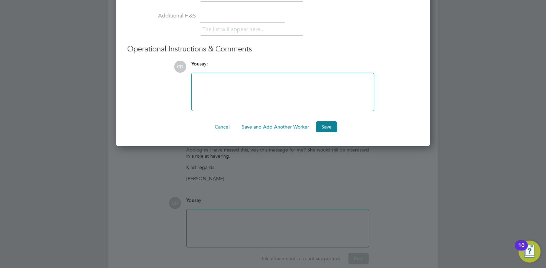
click at [262, 125] on button "Save and Add Another Worker" at bounding box center [275, 126] width 78 height 11
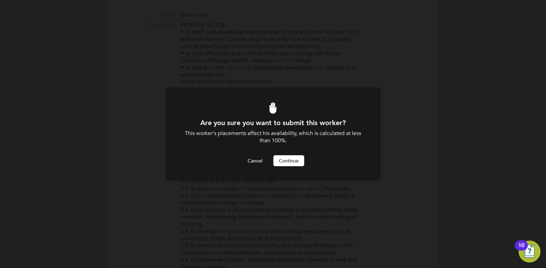
scroll to position [0, 0]
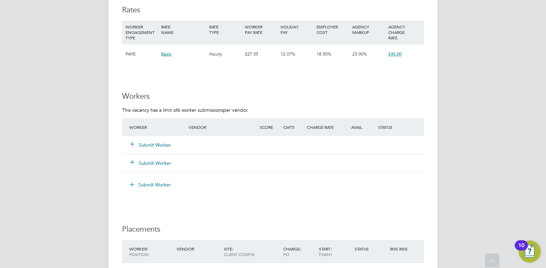
scroll to position [960, 0]
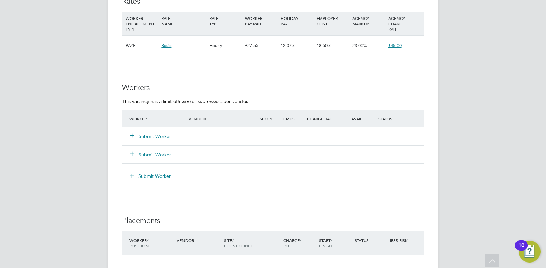
click at [149, 137] on button "Submit Worker" at bounding box center [150, 136] width 41 height 7
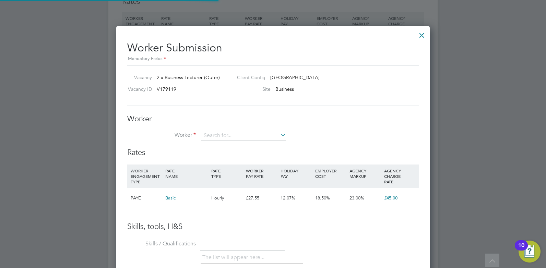
scroll to position [20, 47]
click at [238, 206] on li "Be [PERSON_NAME] (HQ00460907)" at bounding box center [265, 210] width 129 height 9
type input "[PERSON_NAME] (HQ00460907)"
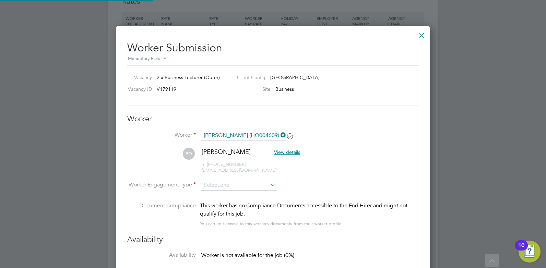
scroll to position [570, 314]
click at [208, 186] on input at bounding box center [238, 186] width 74 height 10
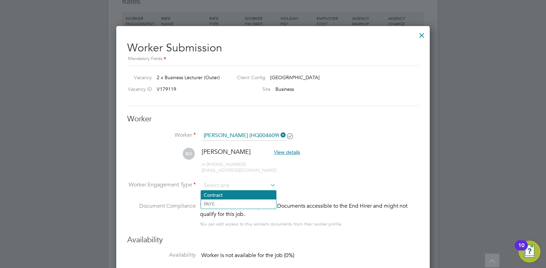
click at [212, 196] on li "Contract" at bounding box center [238, 195] width 75 height 9
type input "Contract"
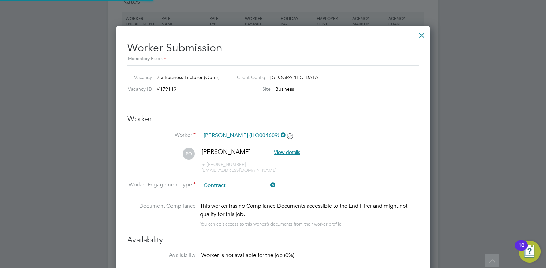
scroll to position [600, 314]
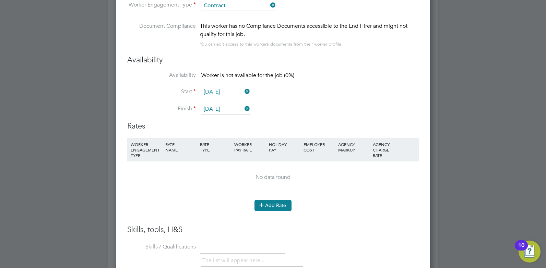
click at [264, 203] on icon at bounding box center [261, 204] width 5 height 5
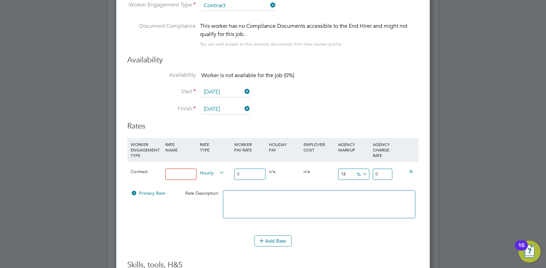
click at [173, 175] on input at bounding box center [180, 174] width 31 height 11
type input "Rate"
click at [241, 176] on input "0" at bounding box center [249, 174] width 31 height 11
type input "3"
type input "3.54"
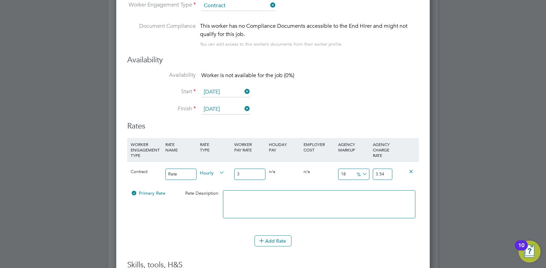
type input "38"
type input "44.84"
type input "38"
drag, startPoint x: 388, startPoint y: 173, endPoint x: 376, endPoint y: 173, distance: 12.4
click at [376, 173] on input "44.84" at bounding box center [383, 174] width 20 height 11
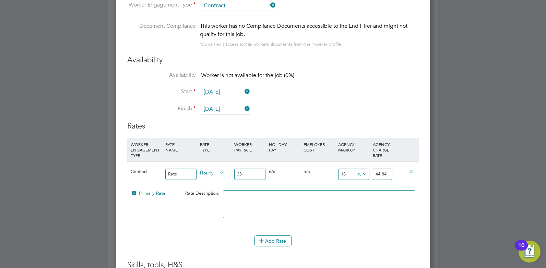
type input "-86.84210526315789"
type input "5"
type input "31.57894736842105"
type input "50"
type input "33.1578947368421"
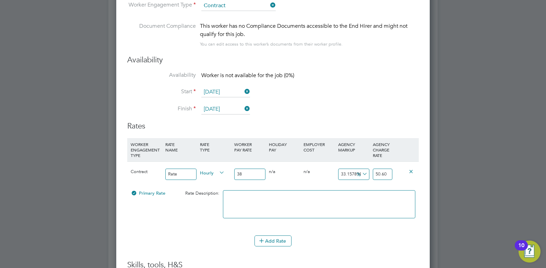
type input "50.60"
click at [318, 241] on div "Add Rate" at bounding box center [273, 241] width 292 height 11
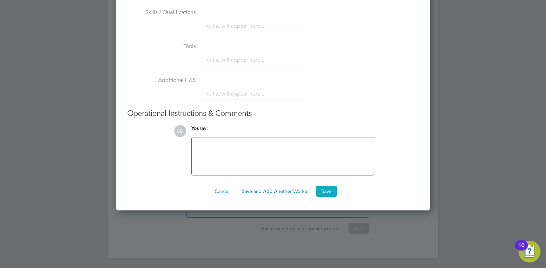
click at [332, 189] on button "Save" at bounding box center [326, 191] width 21 height 11
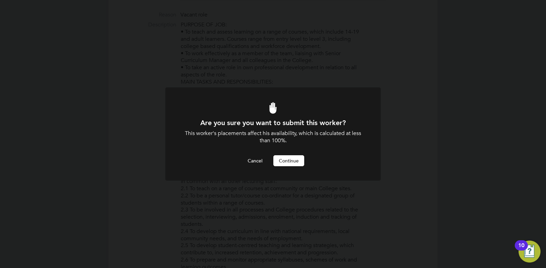
click at [289, 161] on button "Continue" at bounding box center [288, 160] width 31 height 11
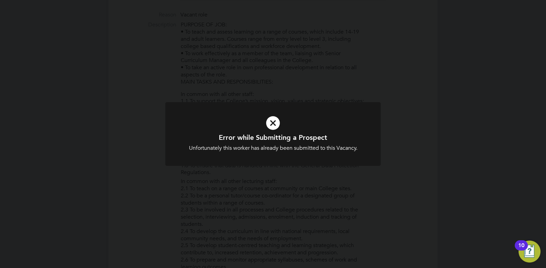
click at [273, 125] on icon at bounding box center [273, 123] width 178 height 27
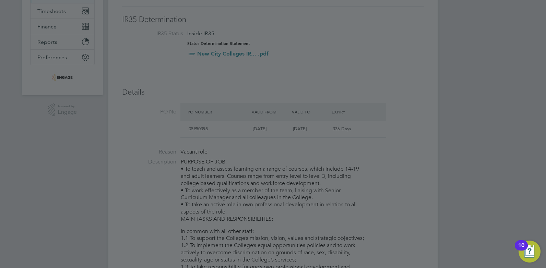
scroll to position [0, 0]
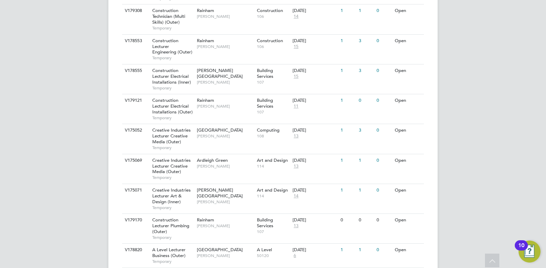
scroll to position [524, 0]
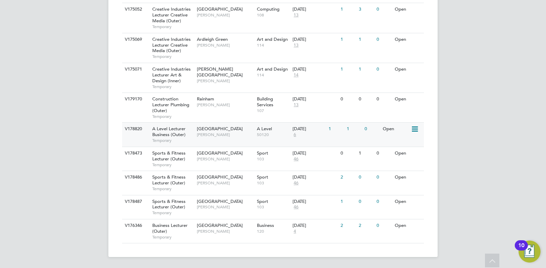
click at [219, 130] on span "[GEOGRAPHIC_DATA]" at bounding box center [220, 129] width 46 height 6
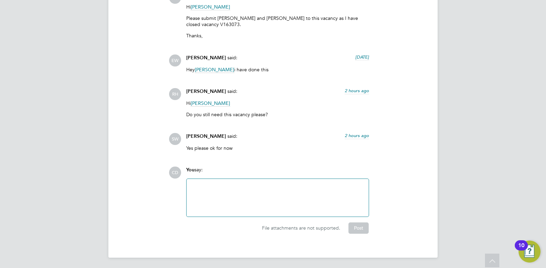
scroll to position [1363, 0]
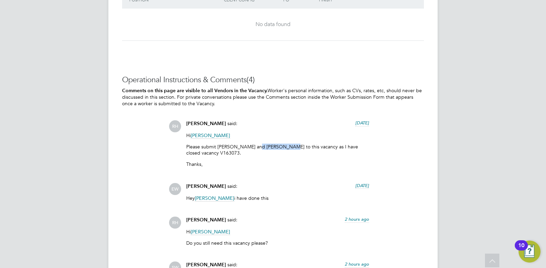
drag, startPoint x: 286, startPoint y: 146, endPoint x: 257, endPoint y: 145, distance: 28.8
click at [257, 145] on p "Please submit [PERSON_NAME] and [PERSON_NAME] to this vacancy as I have closed …" at bounding box center [277, 150] width 183 height 12
copy p "[PERSON_NAME]"
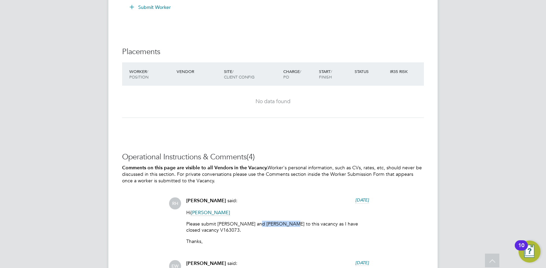
scroll to position [1492, 0]
